Goal: Navigation & Orientation: Find specific page/section

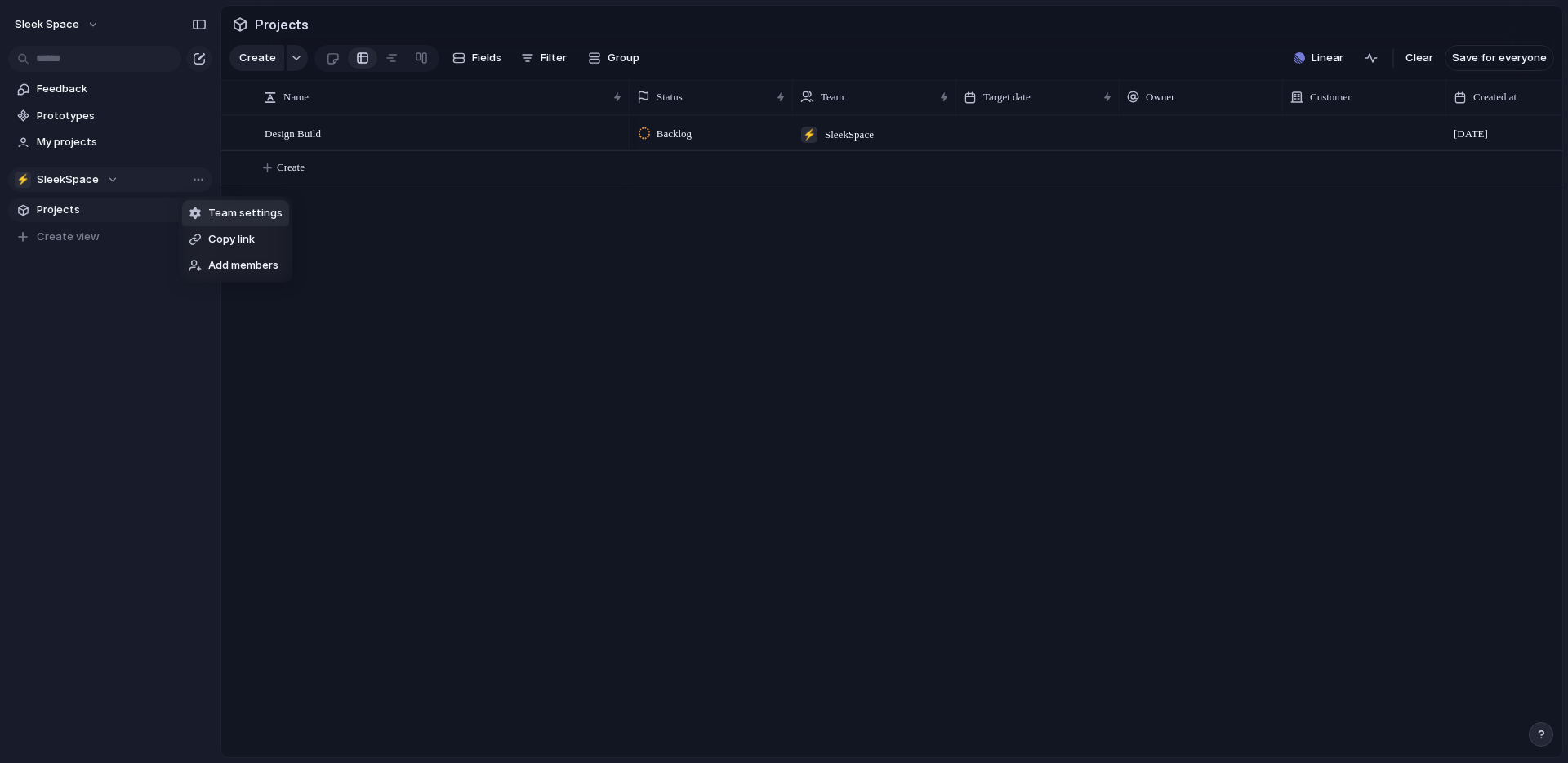
click at [221, 208] on span "Team settings" at bounding box center [245, 212] width 75 height 16
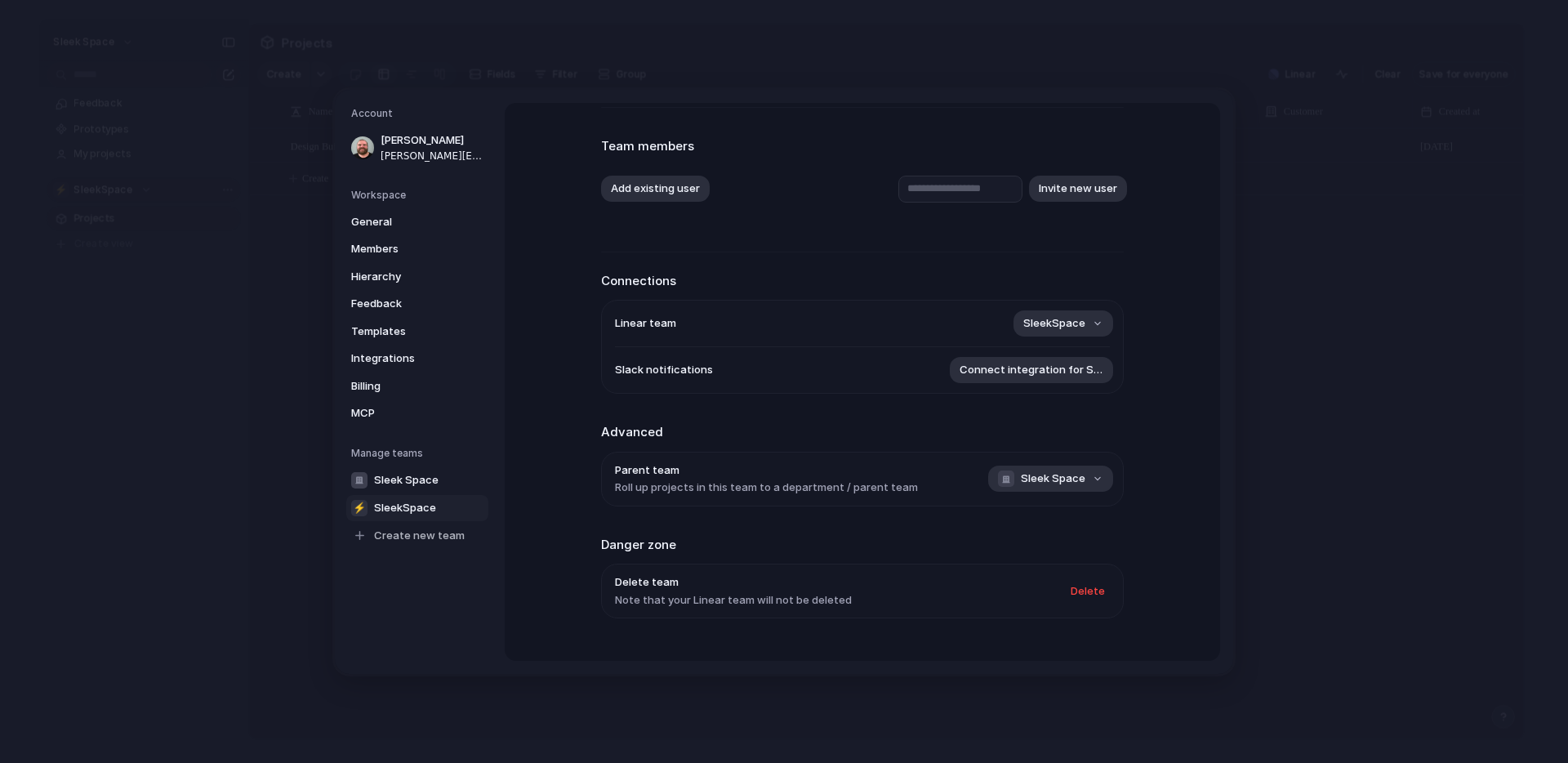
scroll to position [107, 0]
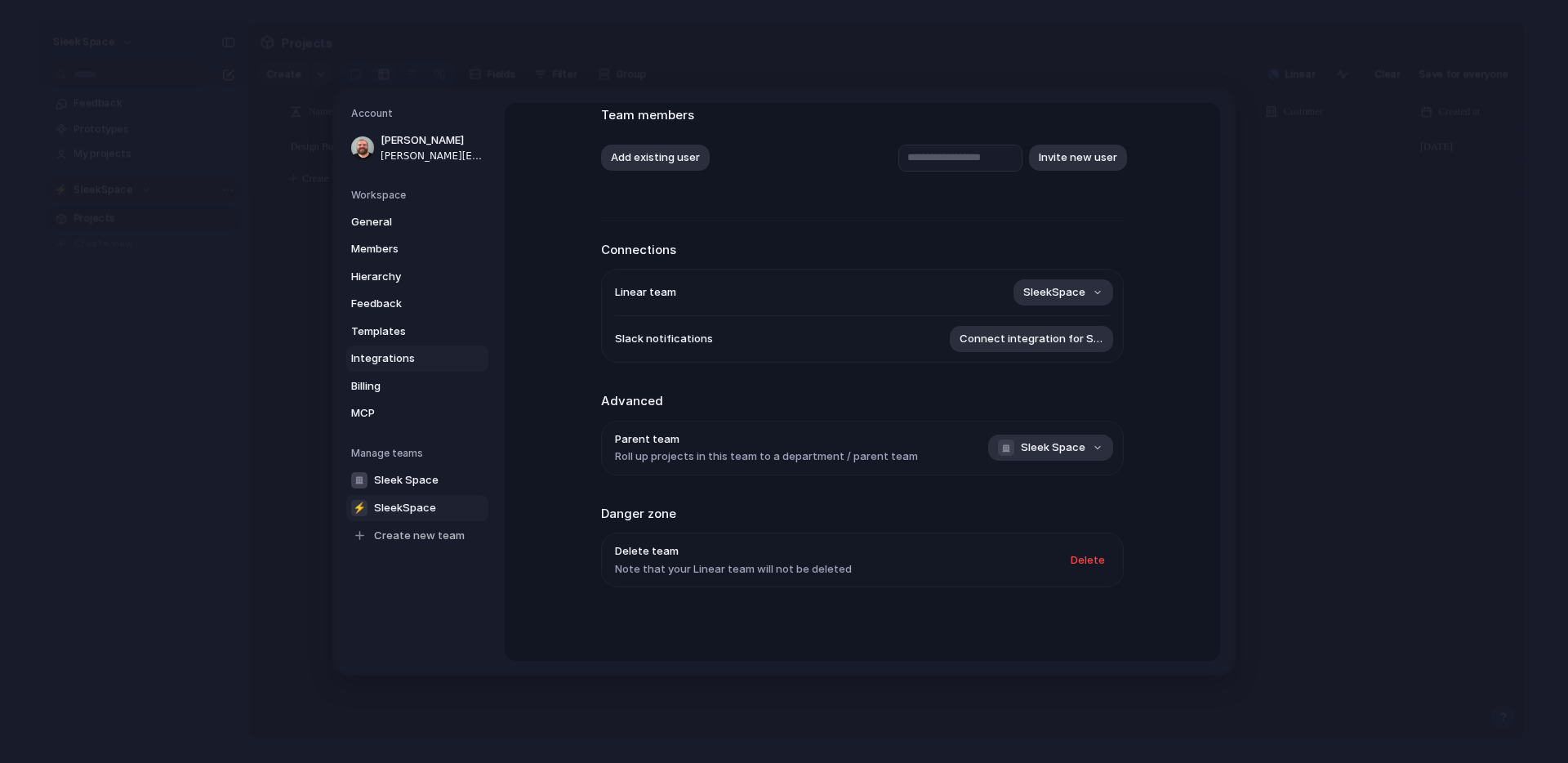
click at [380, 354] on span "Integrations" at bounding box center [403, 358] width 104 height 16
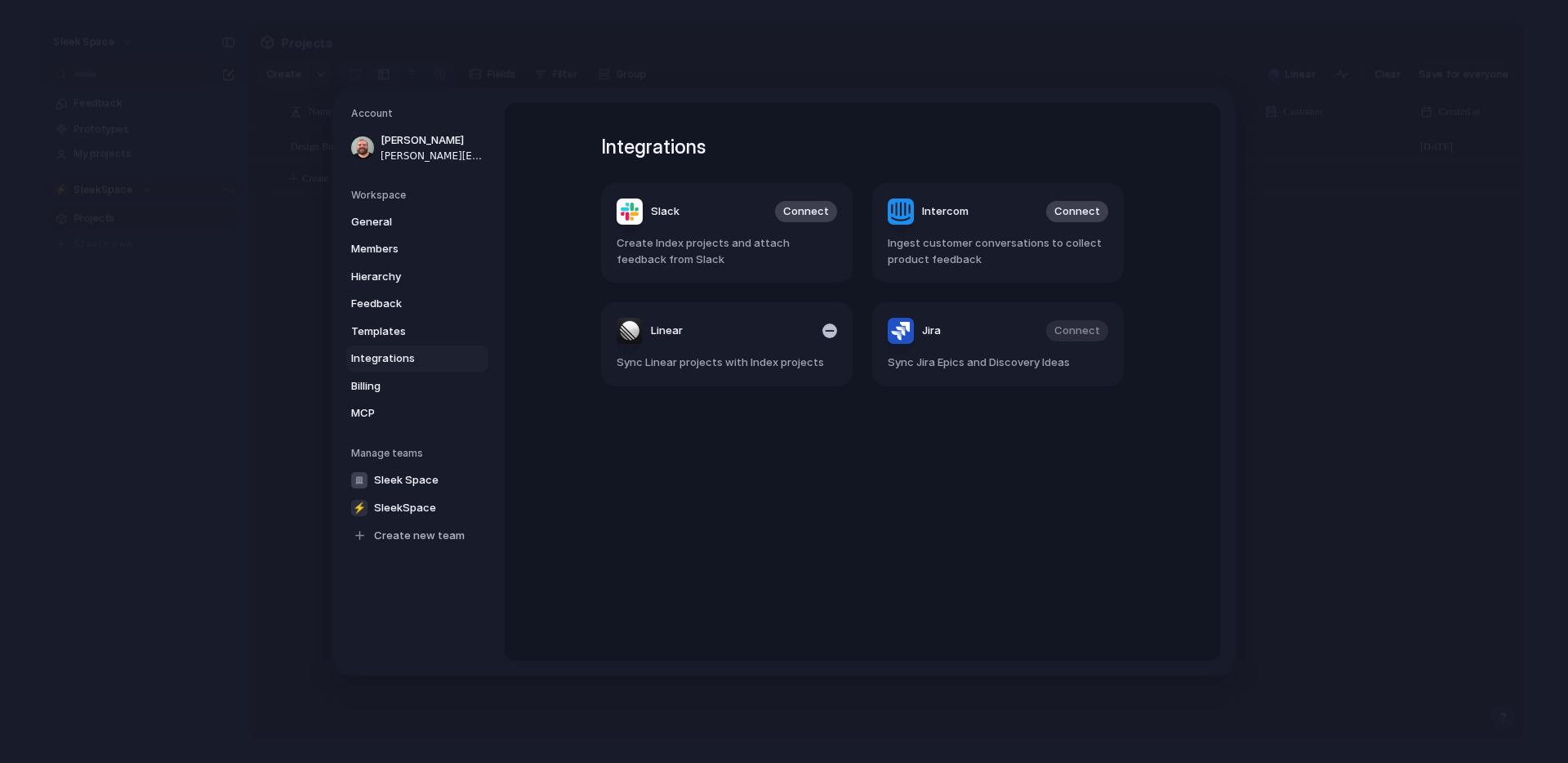
click at [647, 333] on div "Linear" at bounding box center [649, 331] width 66 height 27
click at [372, 360] on span "Integrations" at bounding box center [403, 358] width 104 height 16
click at [365, 386] on span "Billing" at bounding box center [403, 384] width 104 height 16
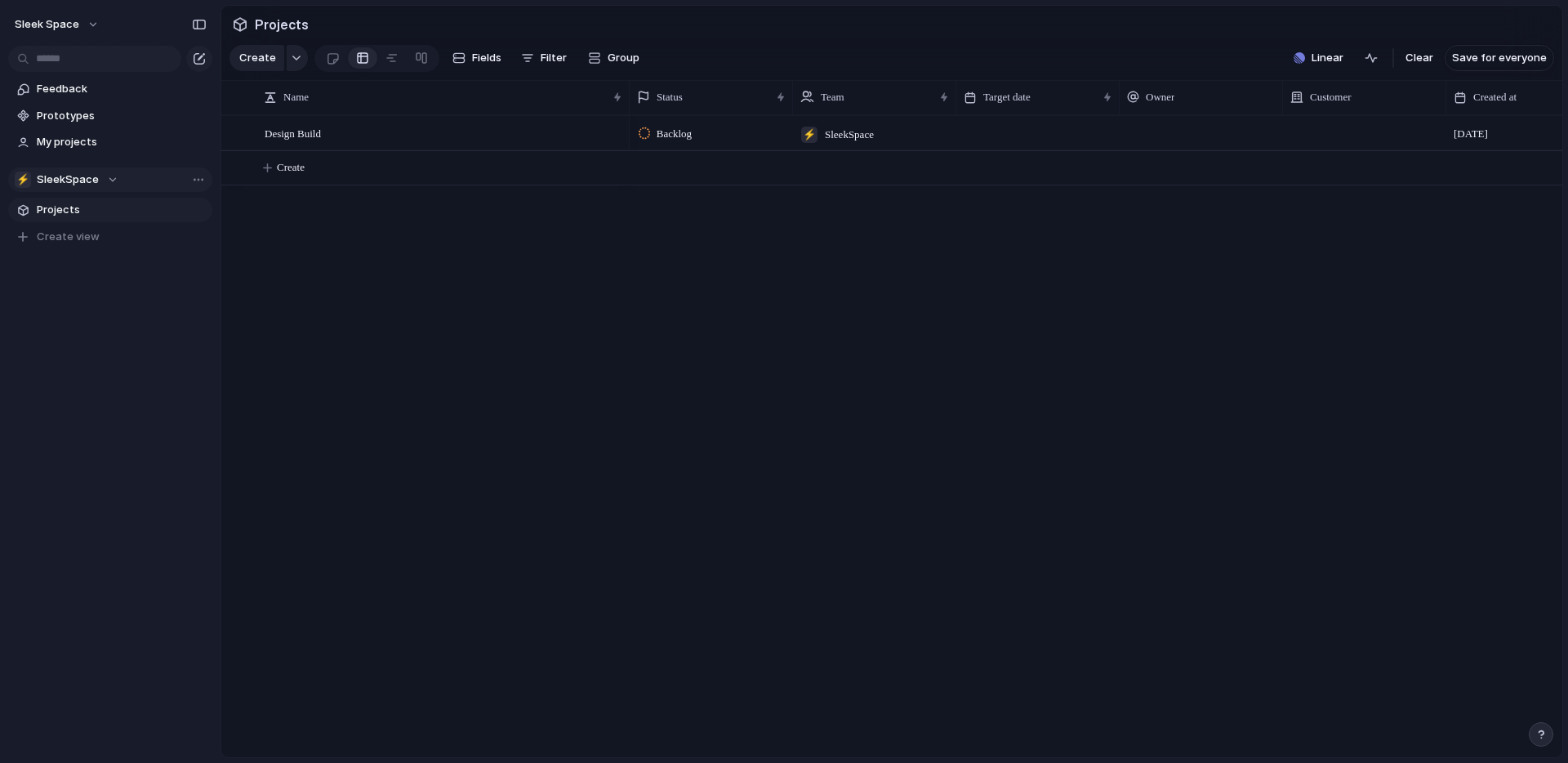
click at [1545, 740] on button "button" at bounding box center [1541, 734] width 25 height 25
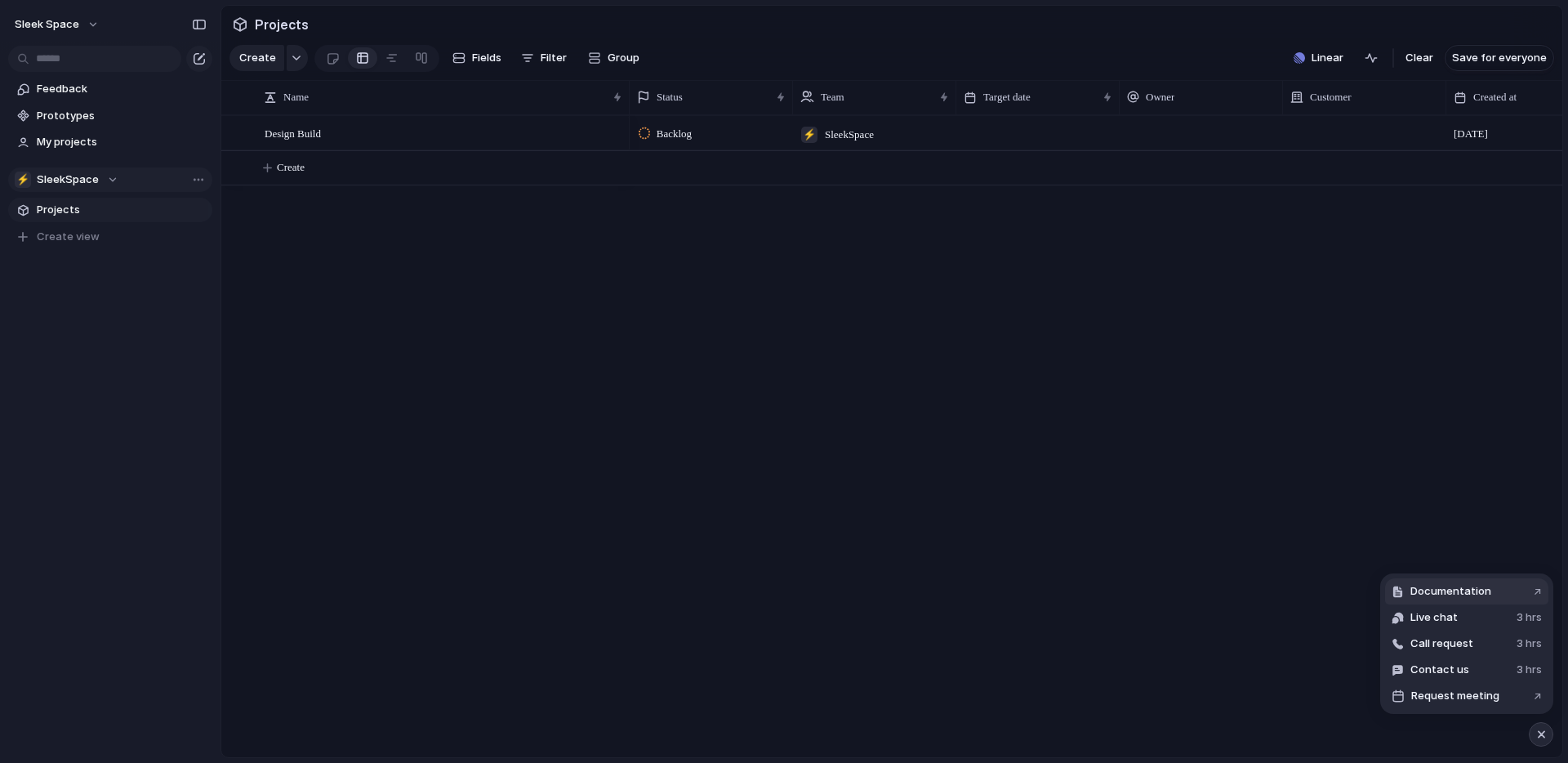
click at [1450, 583] on span "Documentation" at bounding box center [1451, 591] width 80 height 16
